Goal: Task Accomplishment & Management: Manage account settings

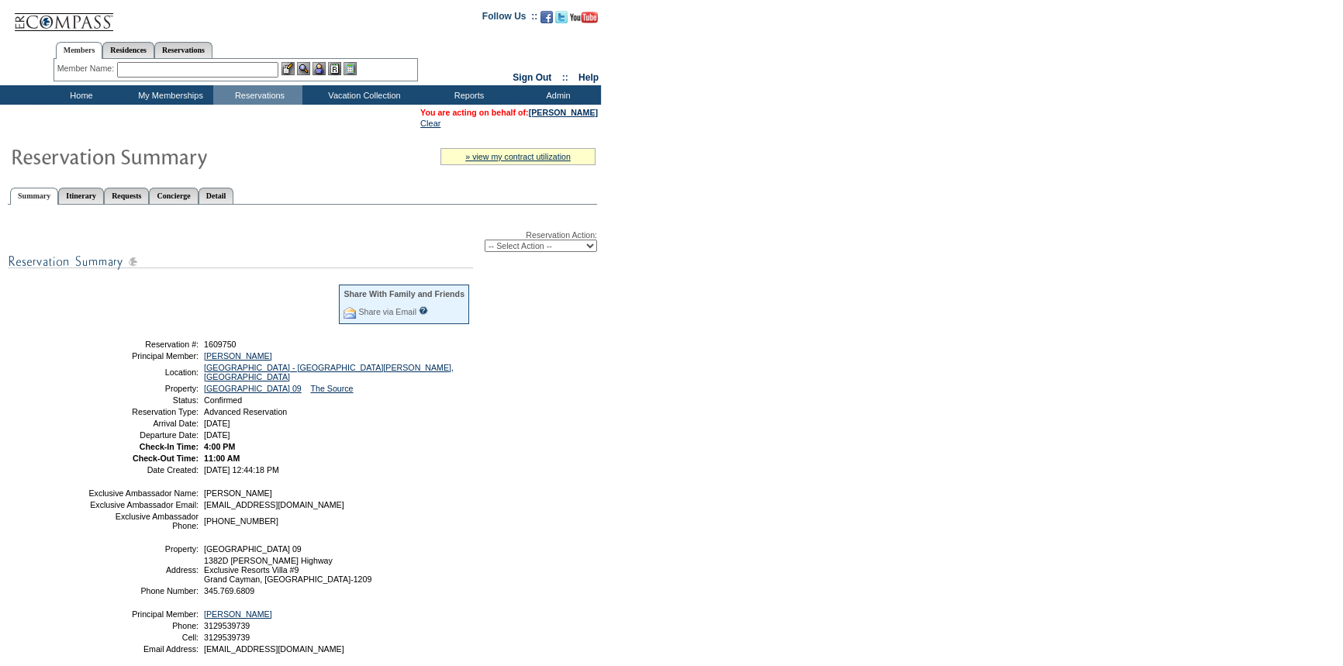
click at [535, 247] on select "-- Select Action -- Modify Reservation Dates Modify Reservation Cost Modify Occ…" at bounding box center [541, 246] width 112 height 12
select select "ChangeDates"
click at [485, 240] on select "-- Select Action -- Modify Reservation Dates Modify Reservation Cost Modify Occ…" at bounding box center [541, 246] width 112 height 12
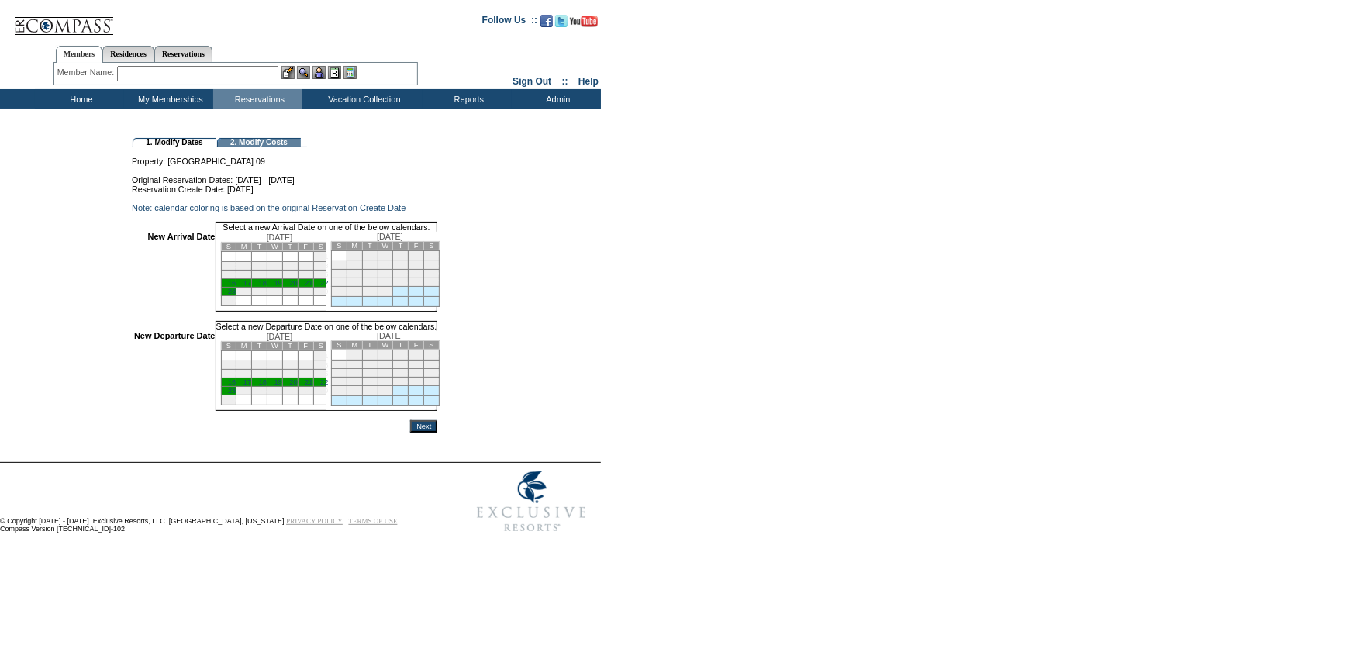
click at [137, 294] on td "New Arrival Date" at bounding box center [174, 272] width 81 height 80
click at [236, 287] on link "16" at bounding box center [232, 283] width 8 height 8
click at [297, 386] on link "20" at bounding box center [293, 382] width 8 height 8
click at [437, 433] on input "Next" at bounding box center [423, 426] width 27 height 12
